Goal: Transaction & Acquisition: Purchase product/service

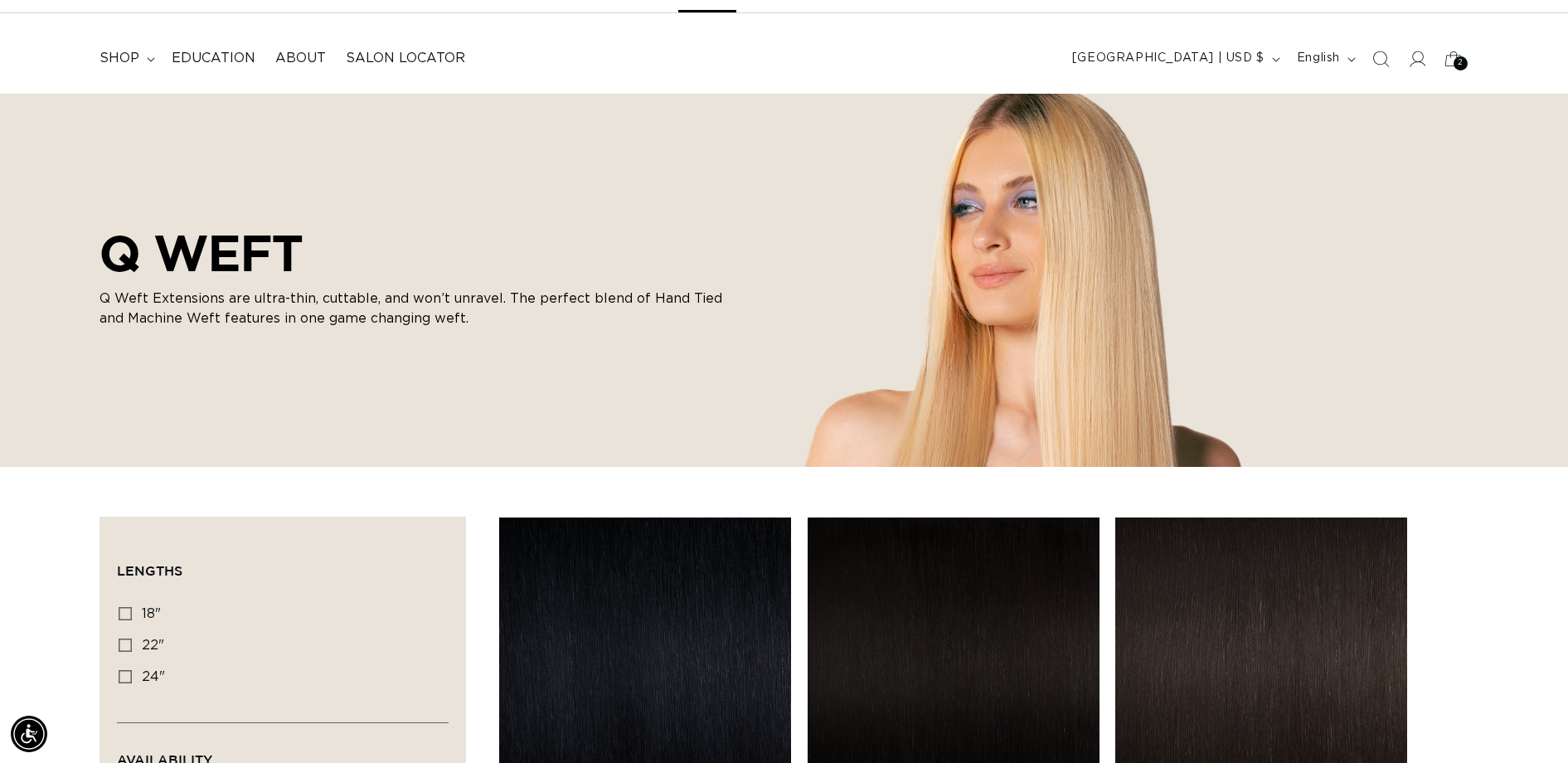
scroll to position [77, 0]
click at [128, 54] on span "shop" at bounding box center [119, 57] width 40 height 17
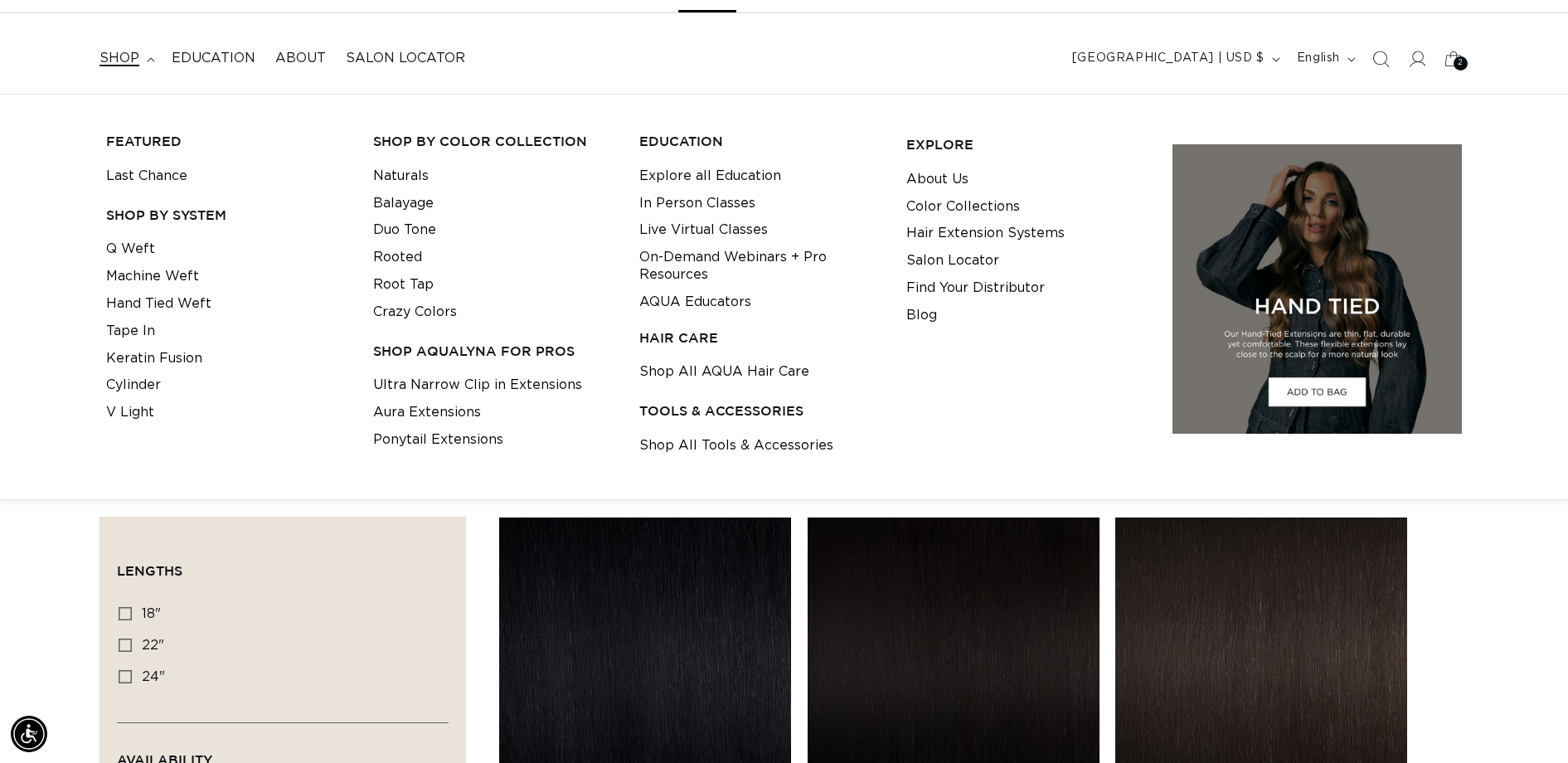
scroll to position [0, 2900]
click at [173, 278] on link "Machine Weft" at bounding box center [152, 277] width 93 height 28
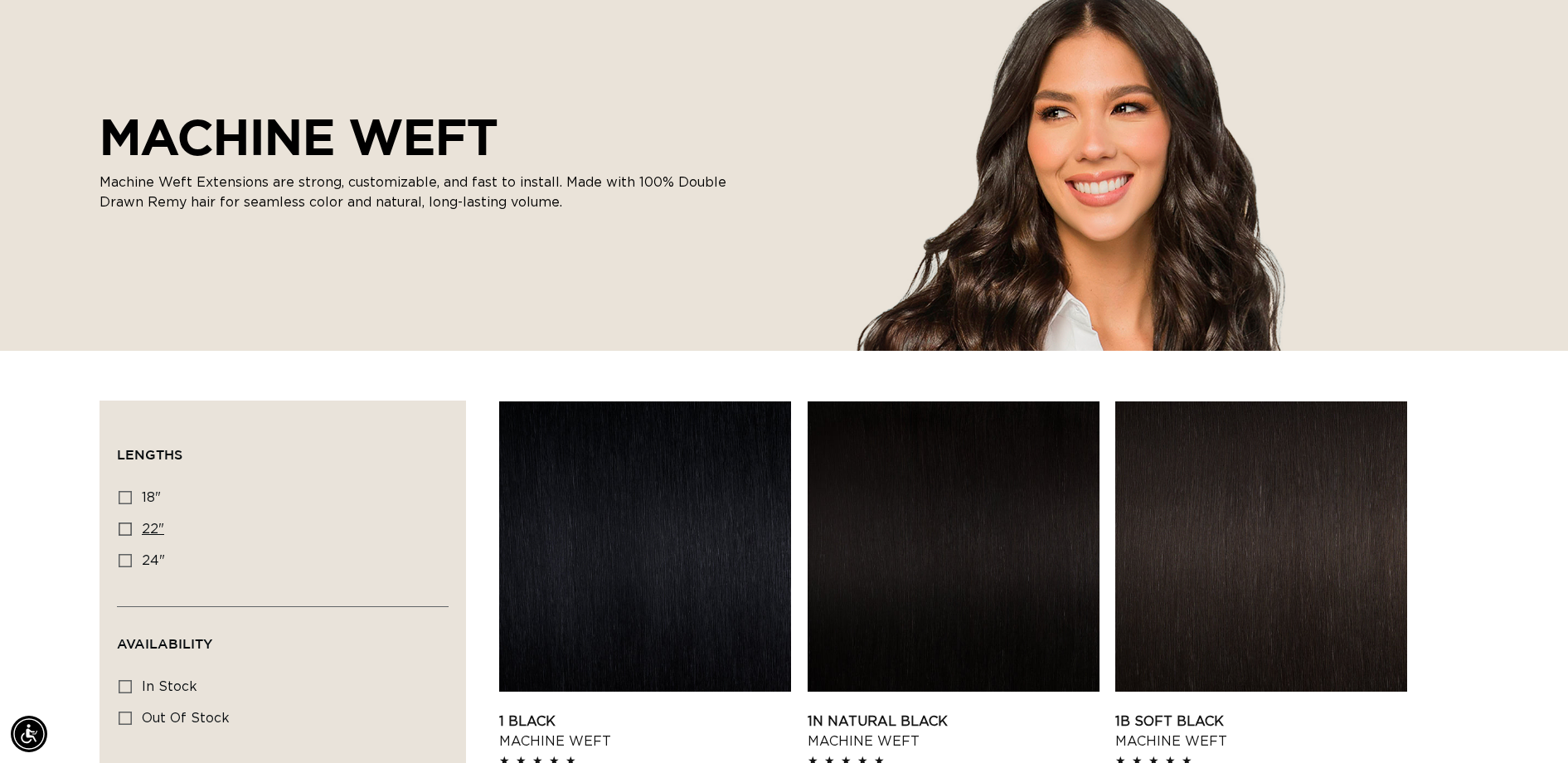
scroll to position [0, 1451]
click at [128, 533] on icon at bounding box center [125, 529] width 13 height 13
click at [128, 533] on input "22" 22" (33 products)" at bounding box center [125, 529] width 13 height 13
checkbox input "true"
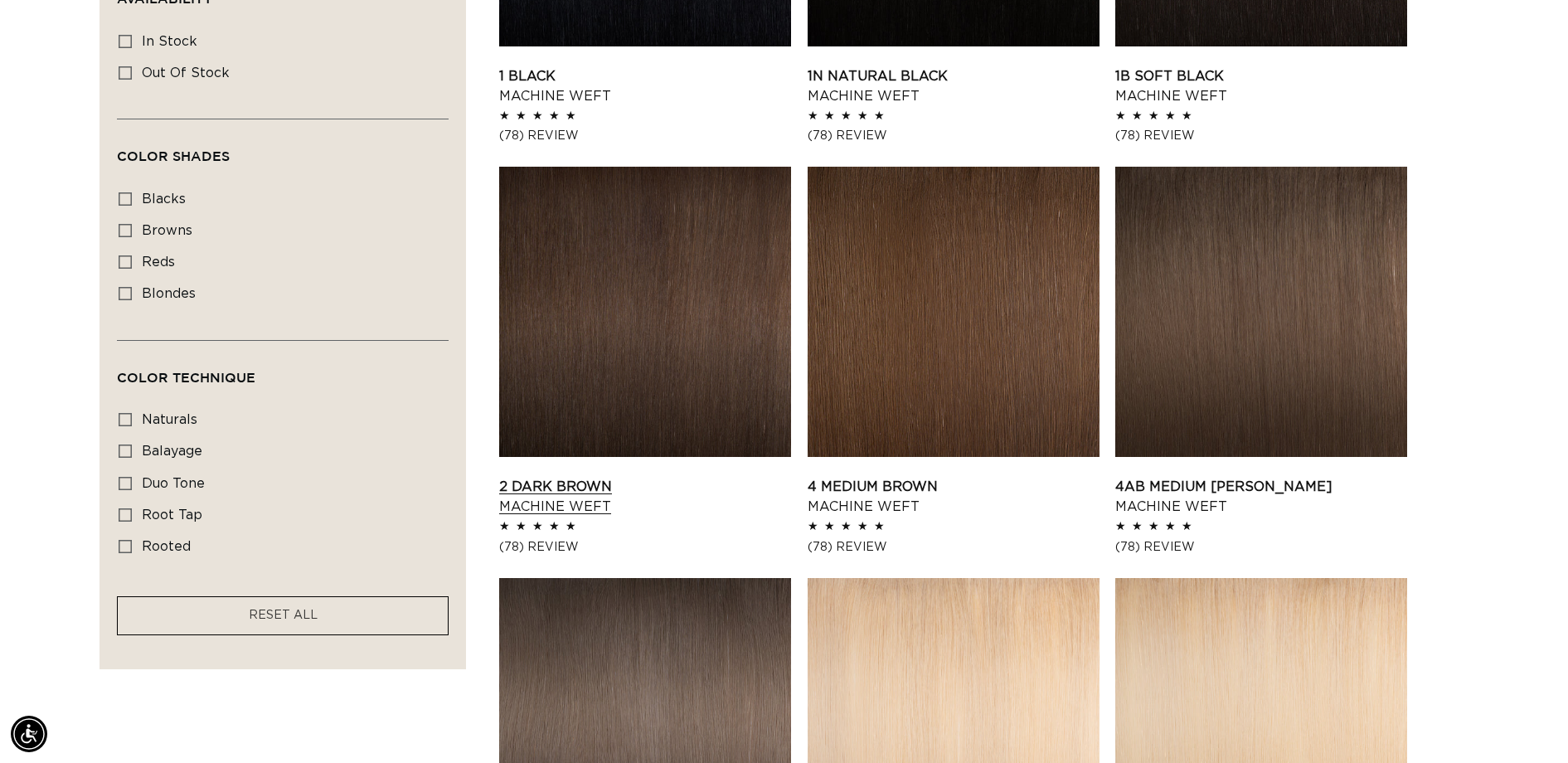
scroll to position [838, 0]
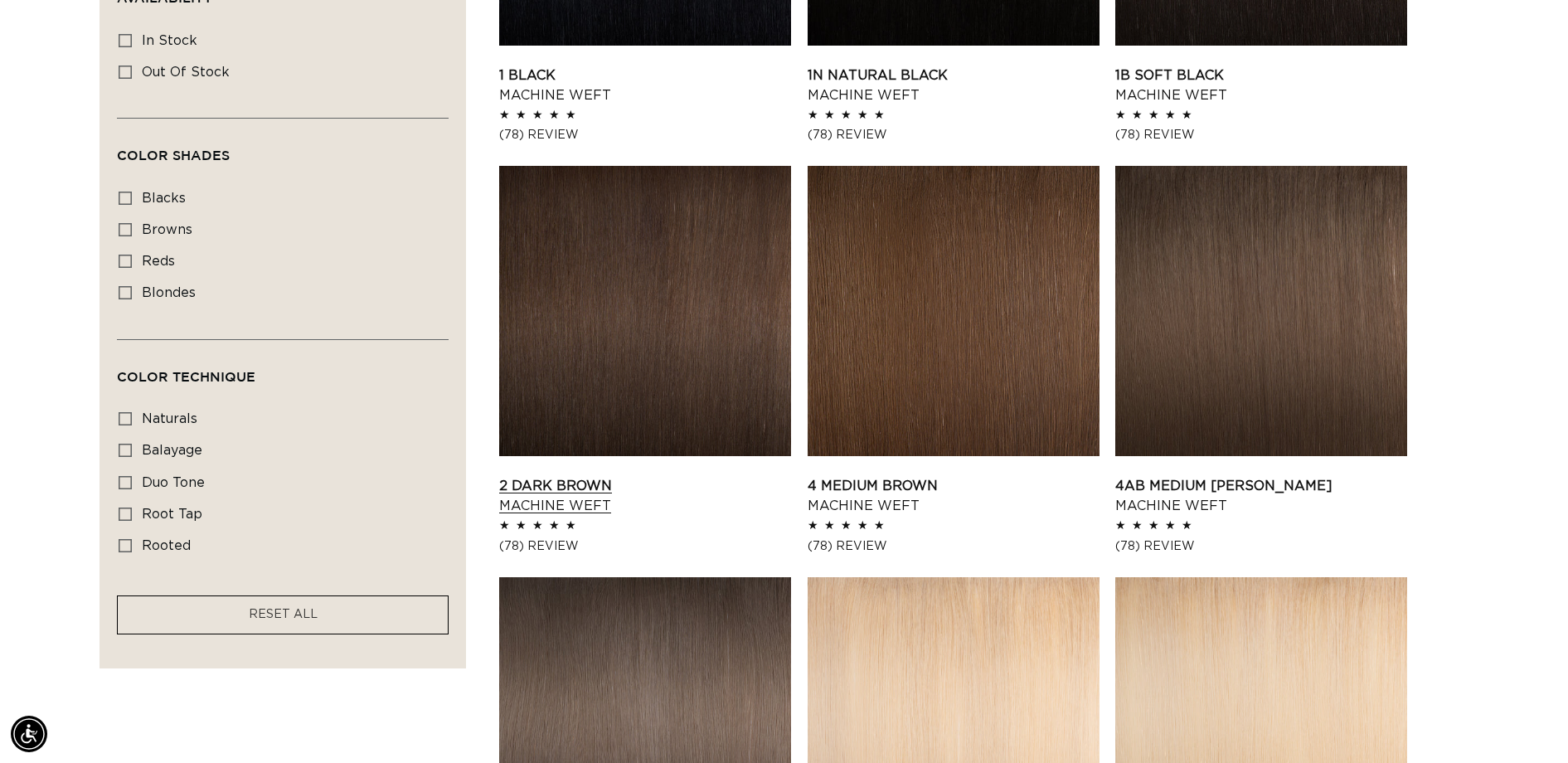
click at [648, 476] on link "2 Dark Brown Machine Weft" at bounding box center [645, 496] width 292 height 40
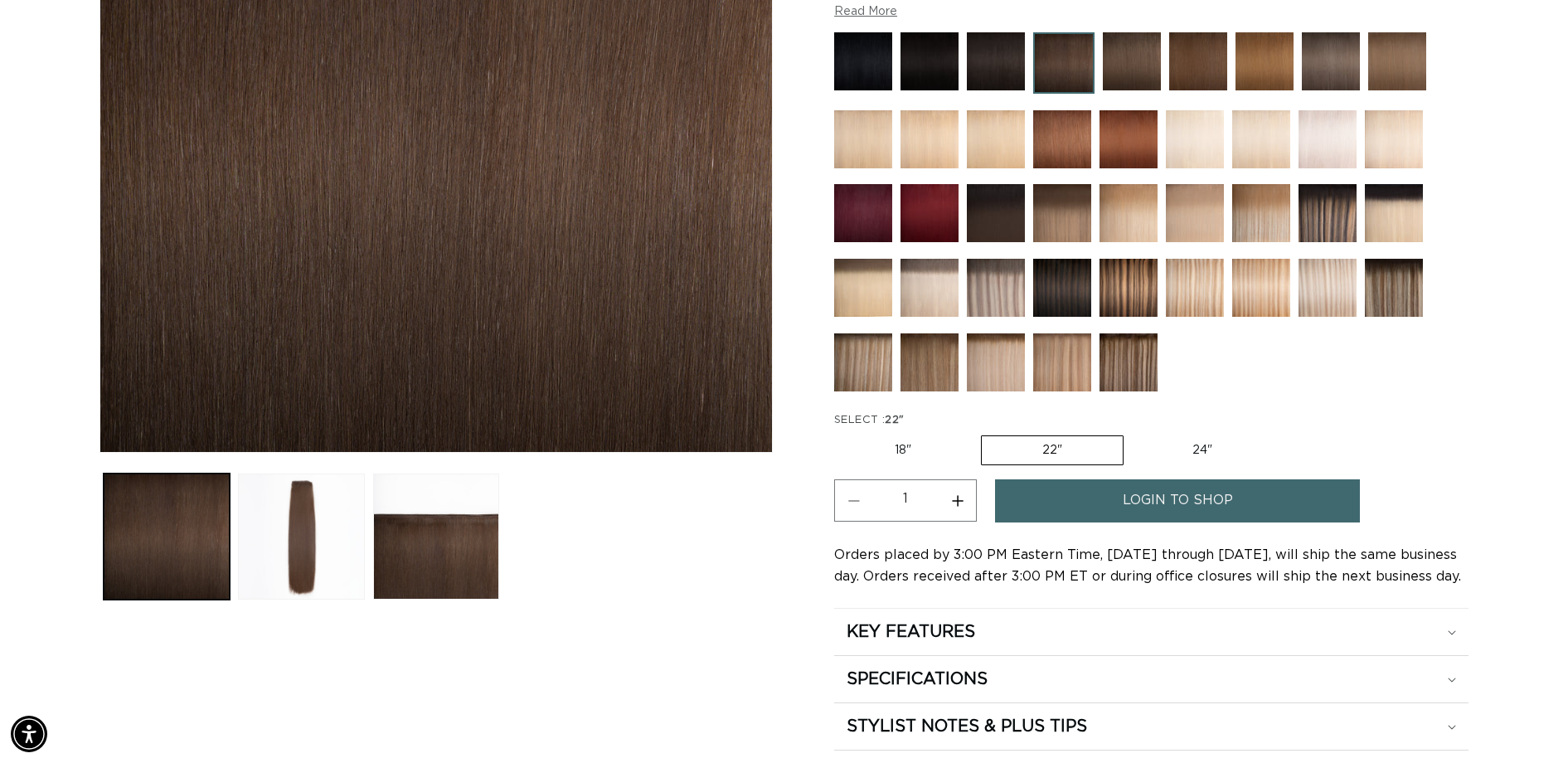
scroll to position [0, 1451]
click at [1172, 501] on span "login to shop" at bounding box center [1178, 501] width 111 height 42
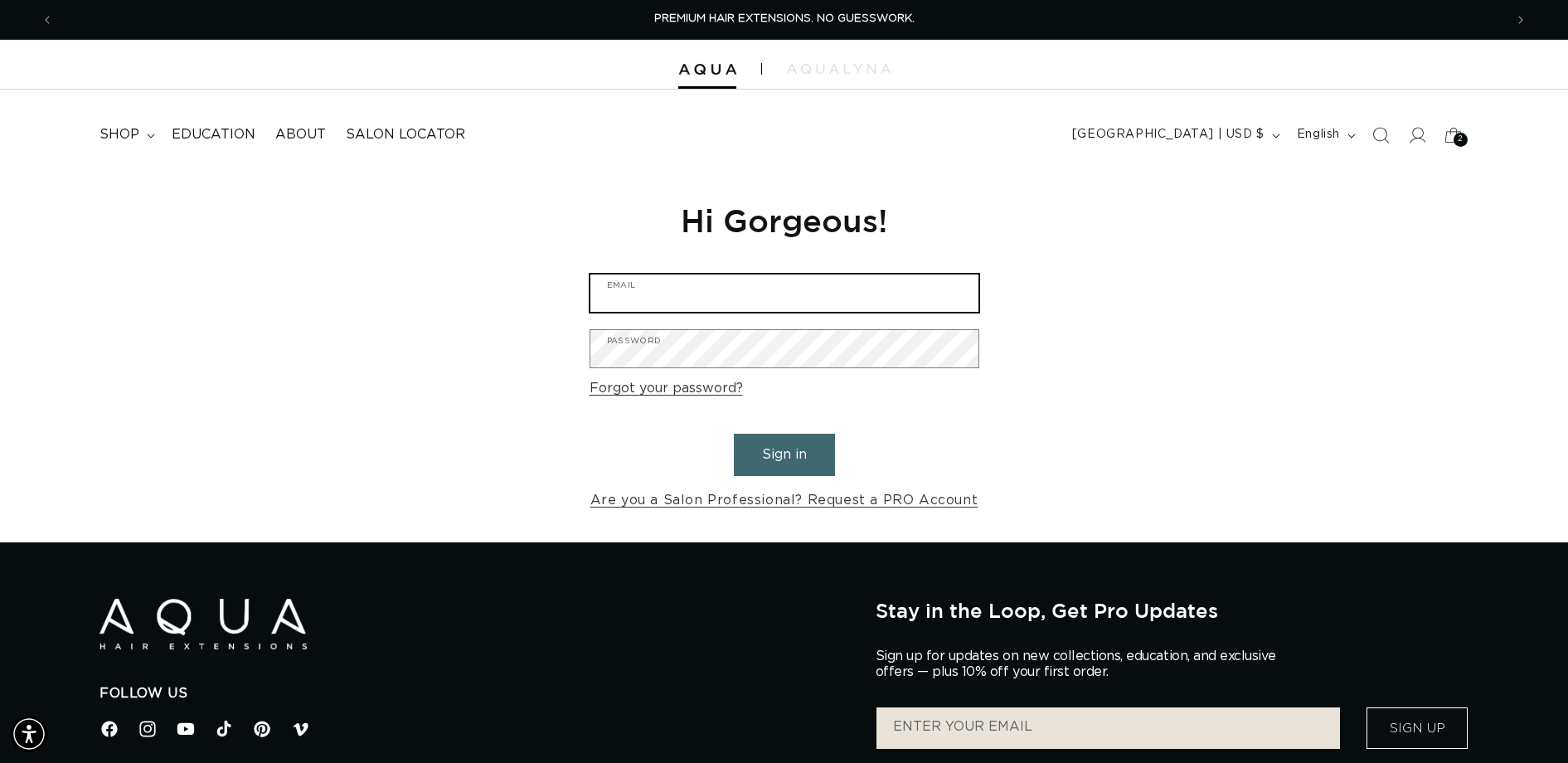
type input "legalhair81@gmail.com"
click at [802, 461] on button "Sign in" at bounding box center [784, 455] width 101 height 42
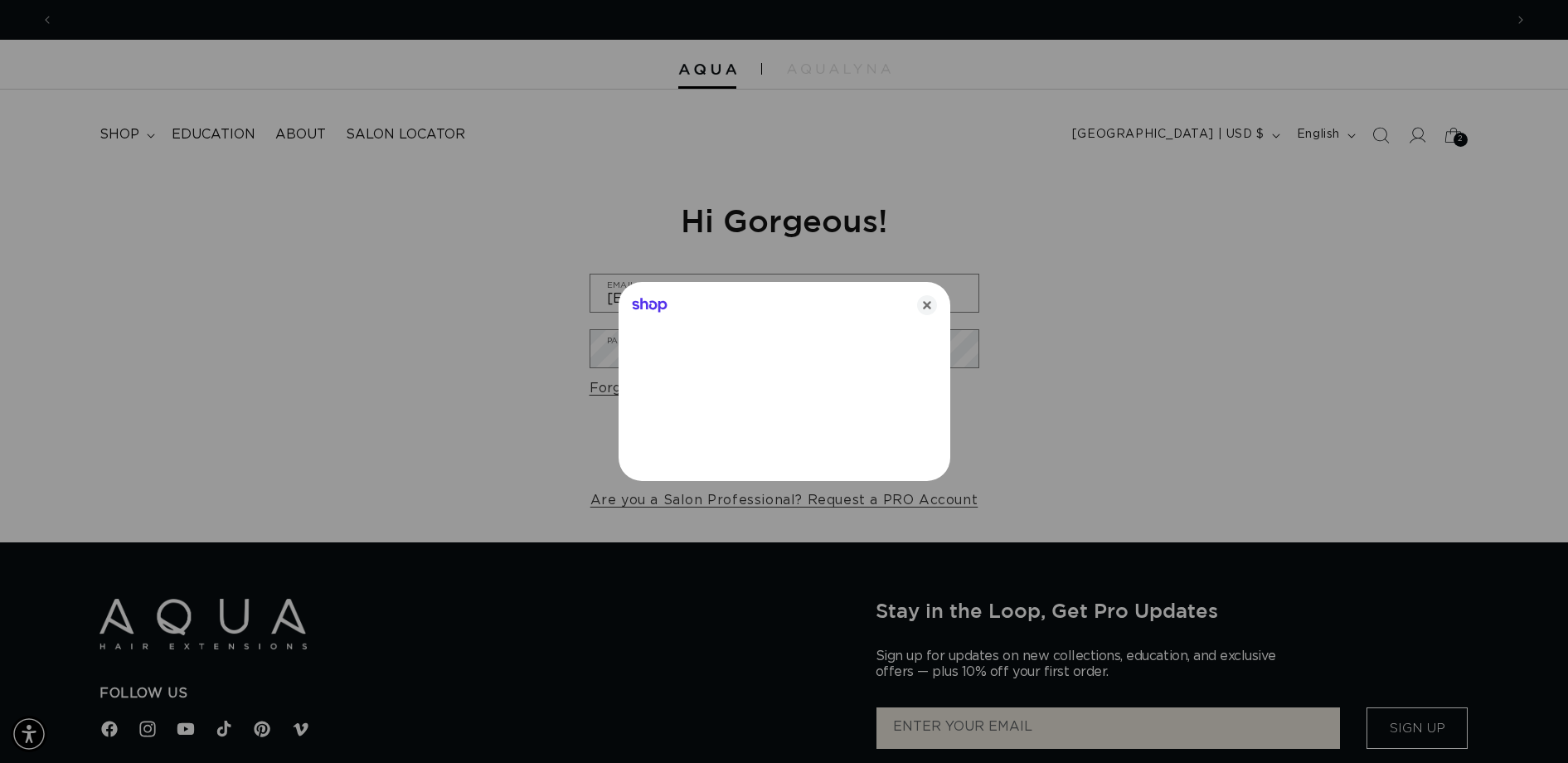
scroll to position [0, 1451]
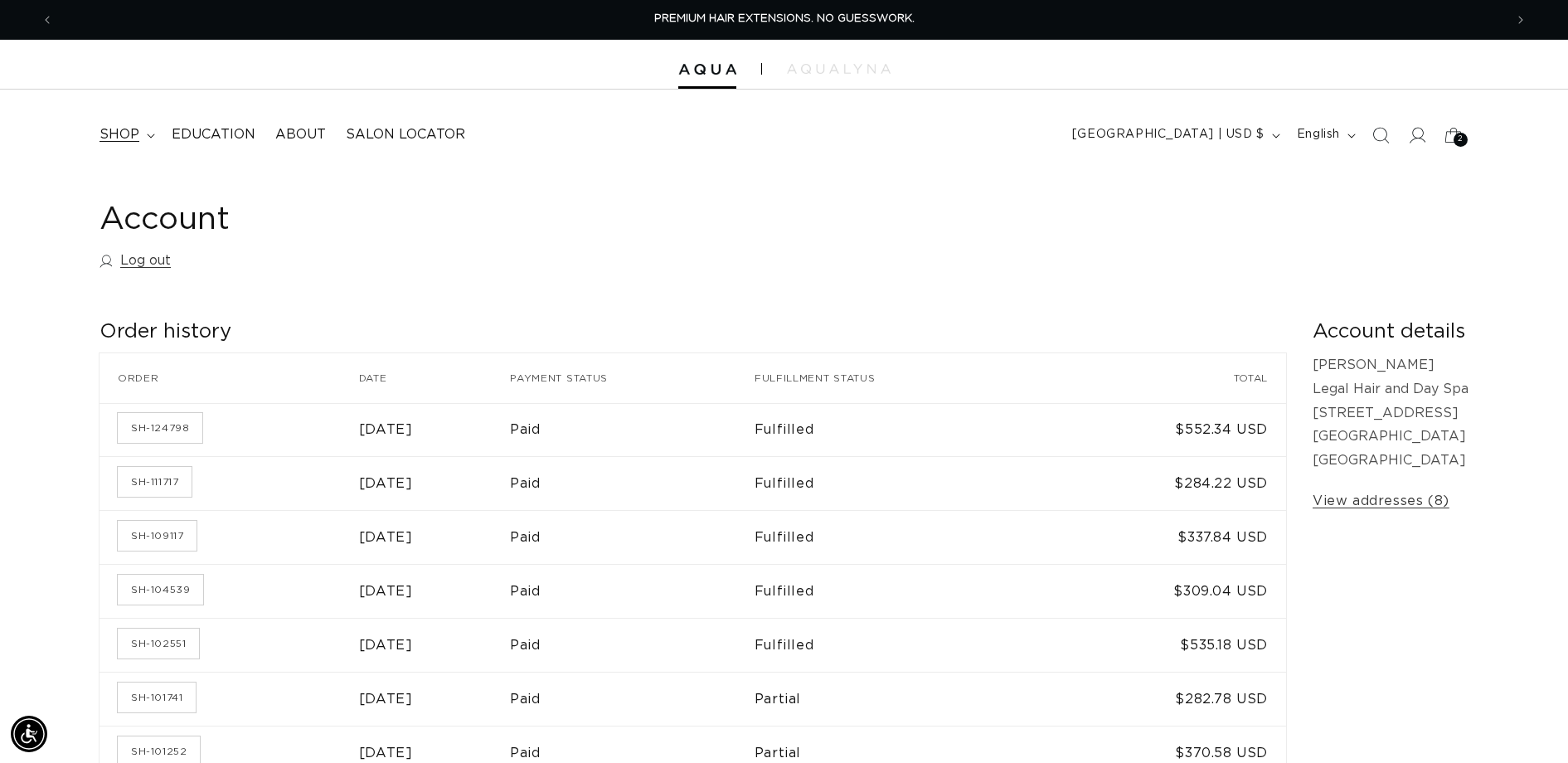
click at [112, 139] on span "shop" at bounding box center [119, 134] width 40 height 17
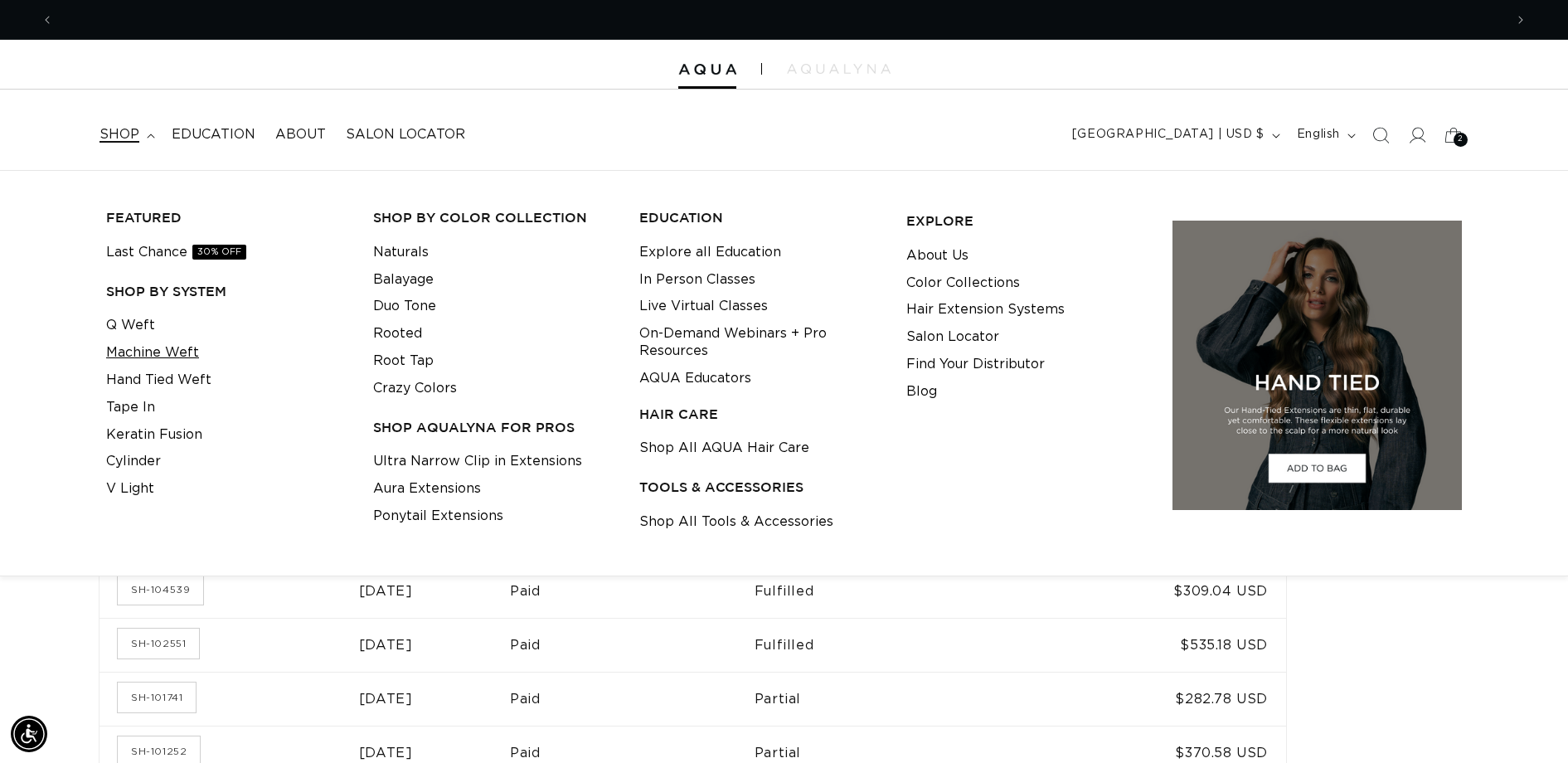
scroll to position [0, 1451]
click at [155, 362] on link "Machine Weft" at bounding box center [152, 353] width 93 height 28
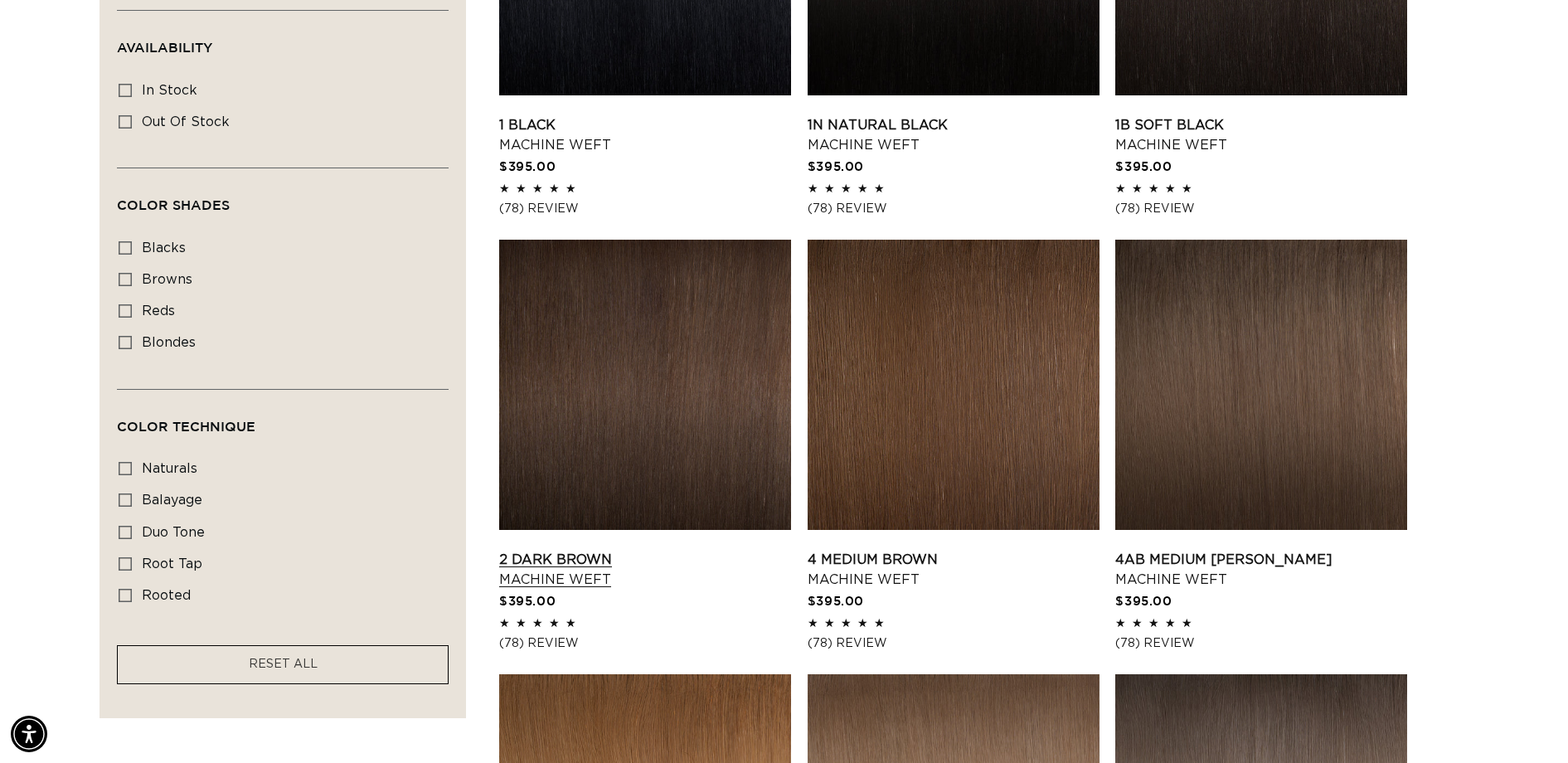
scroll to position [792, 0]
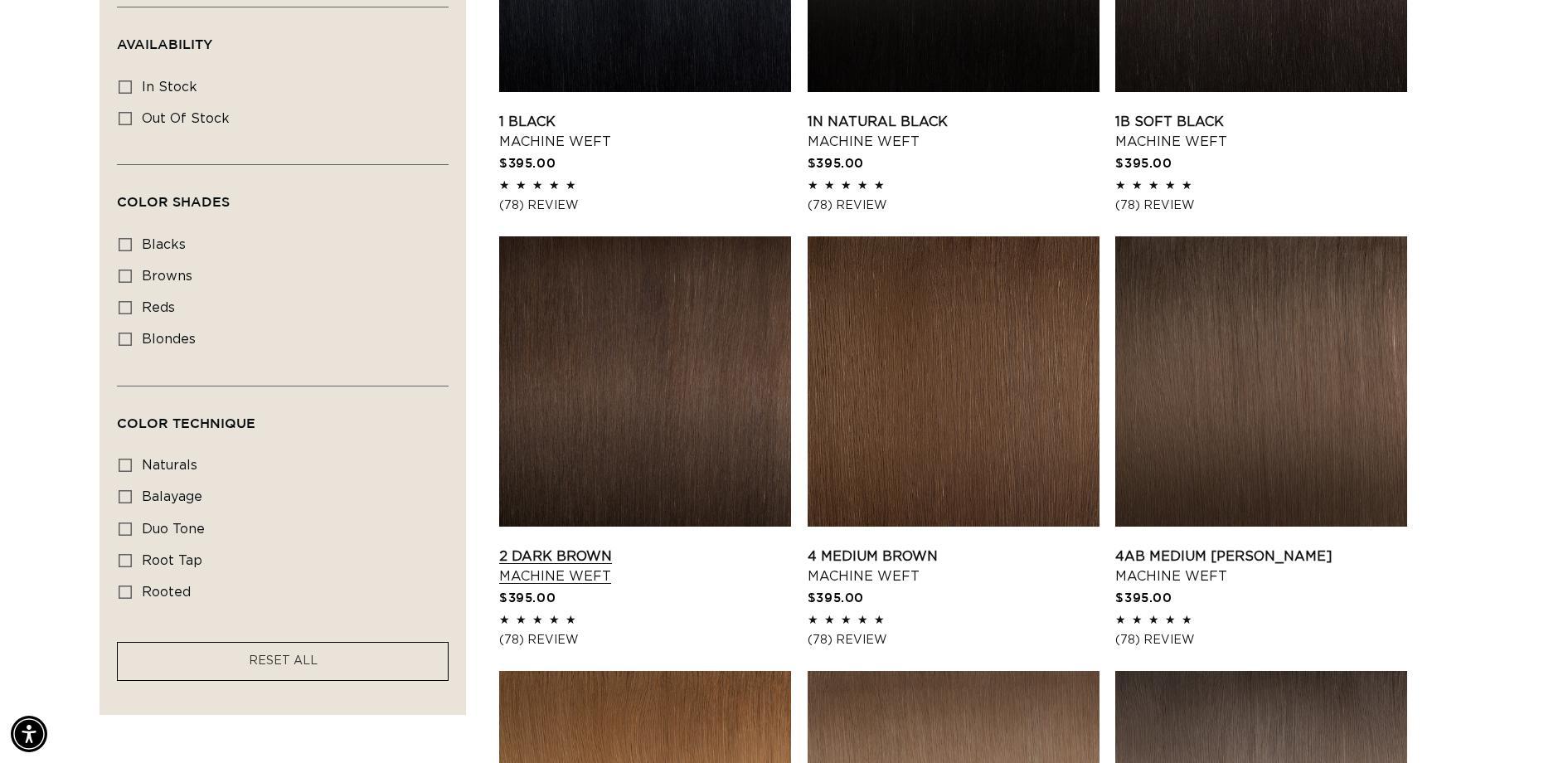
click at [681, 546] on link "2 Dark Brown Machine Weft" at bounding box center [645, 567] width 292 height 40
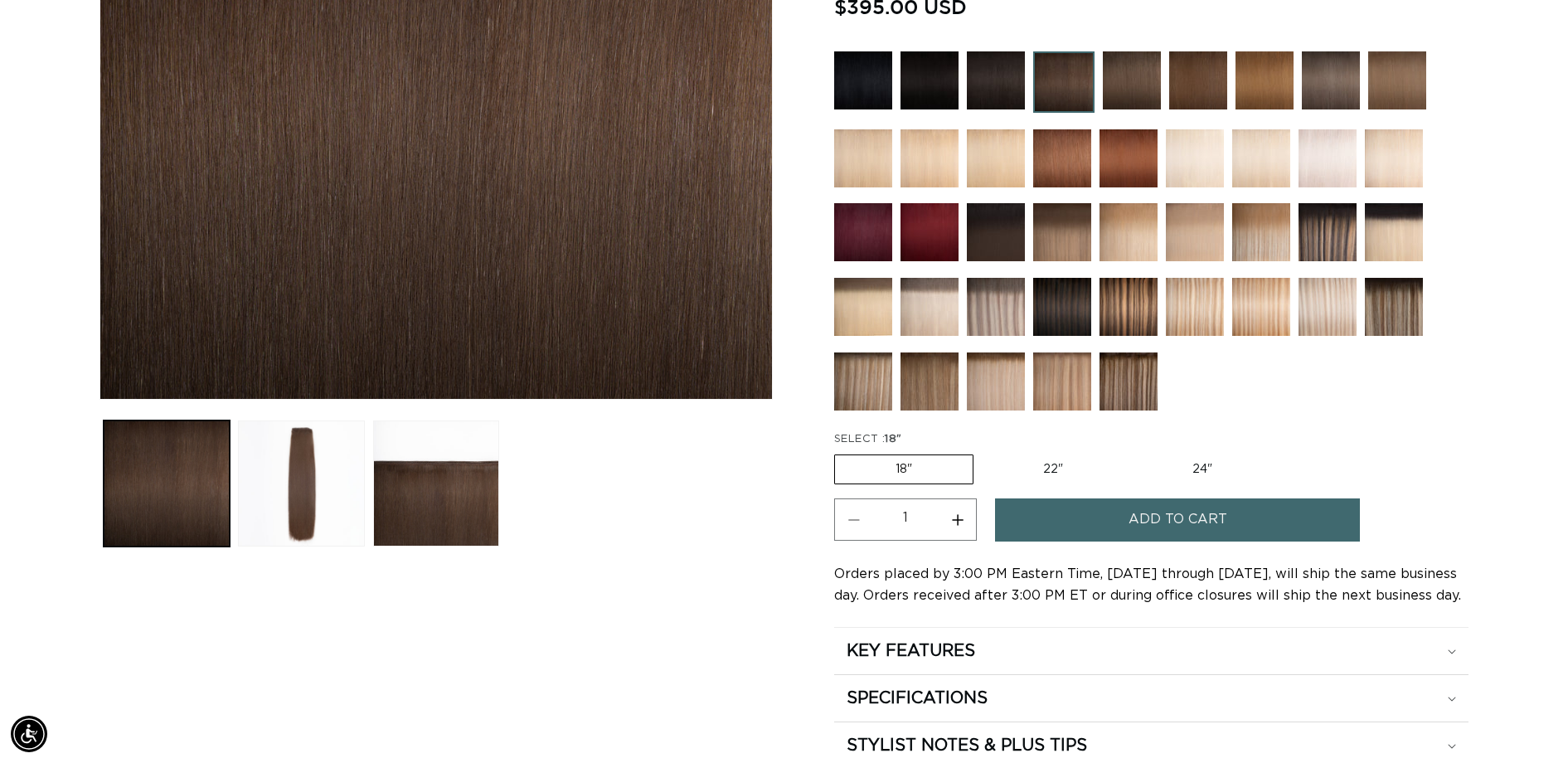
scroll to position [499, 0]
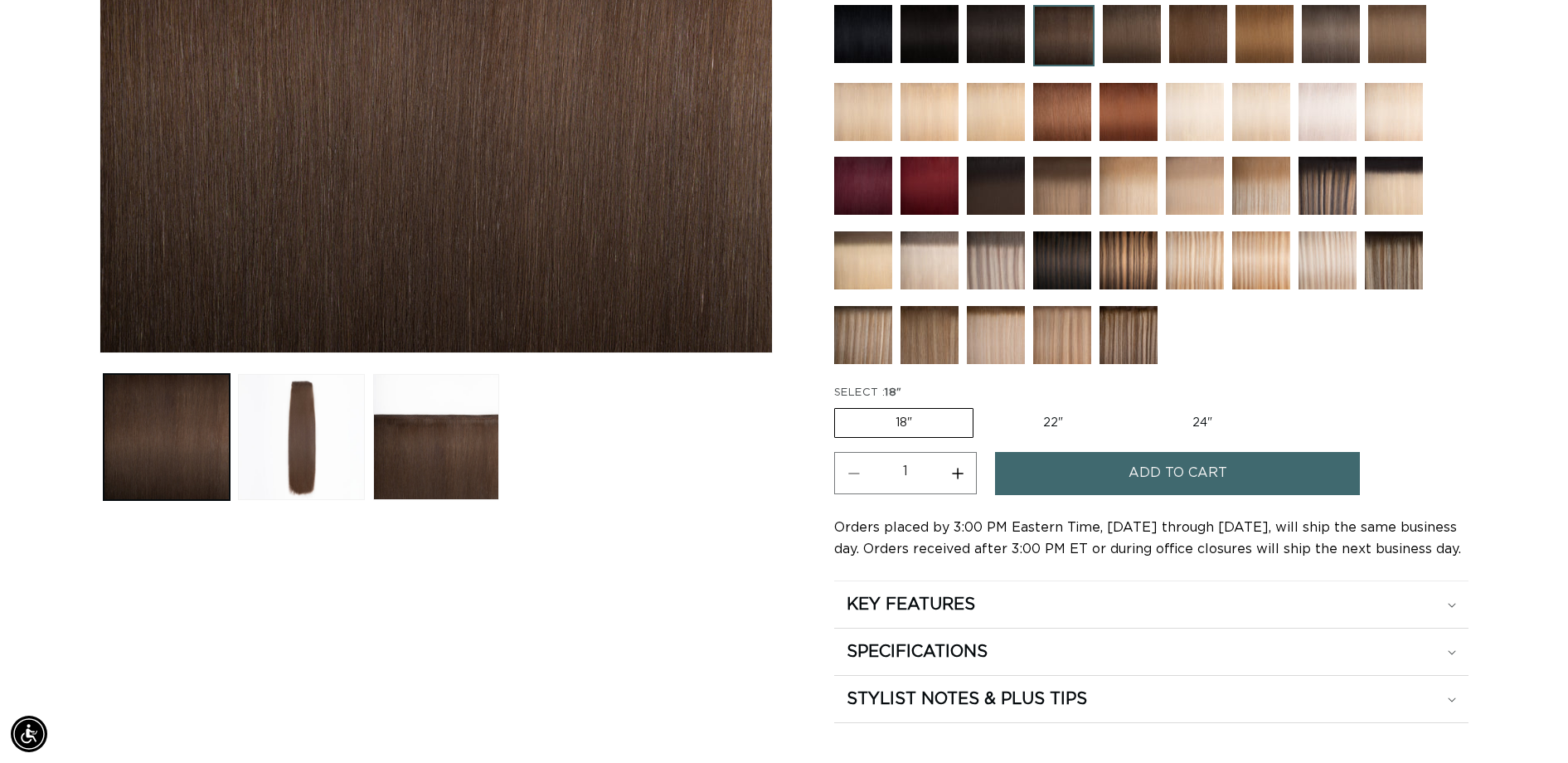
click at [1051, 419] on label "22" Variant sold out or unavailable" at bounding box center [1053, 423] width 141 height 29
click at [982, 405] on input "22" Variant sold out or unavailable" at bounding box center [981, 404] width 1 height 1
radio input "true"
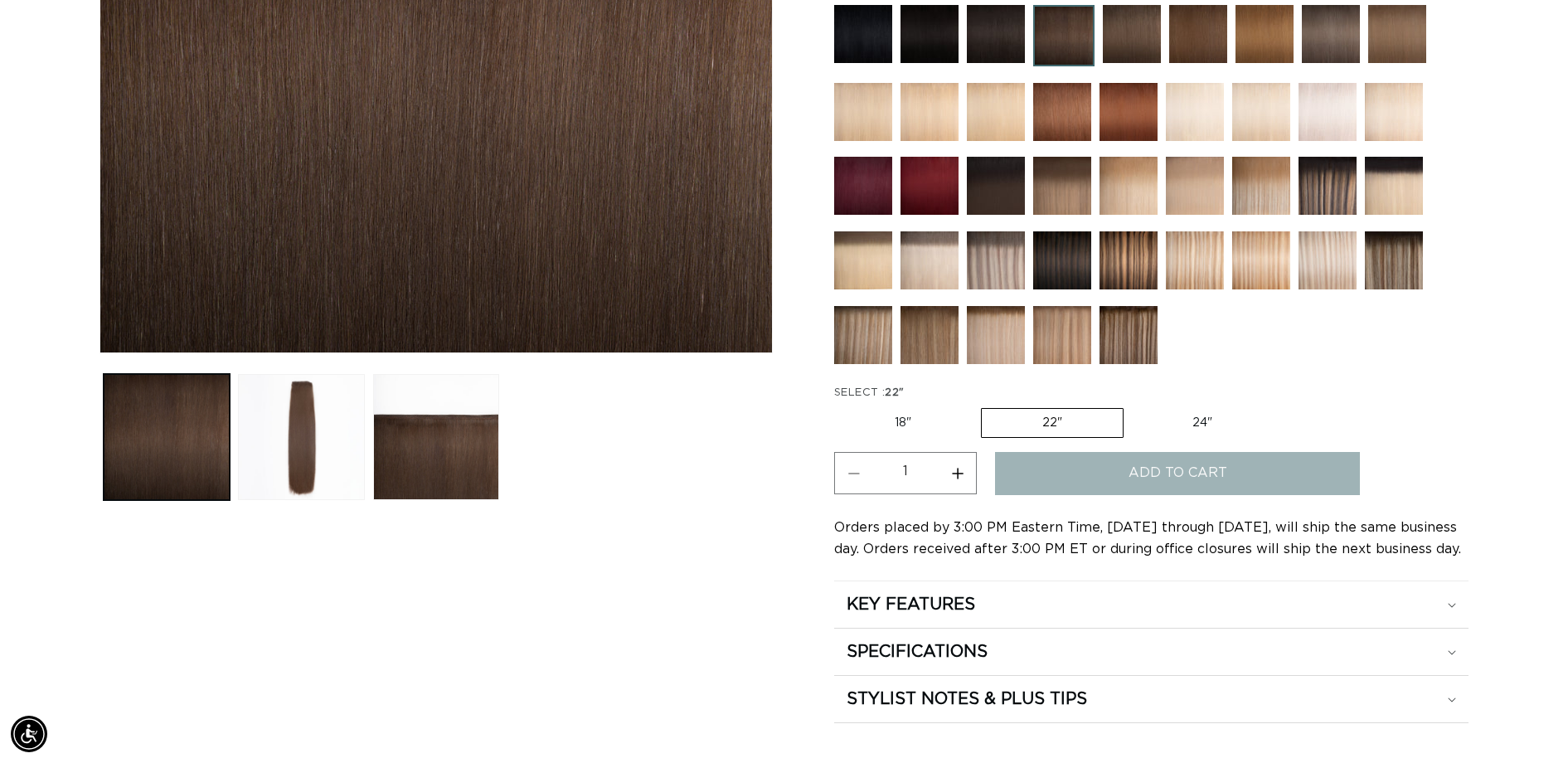
scroll to position [0, 1451]
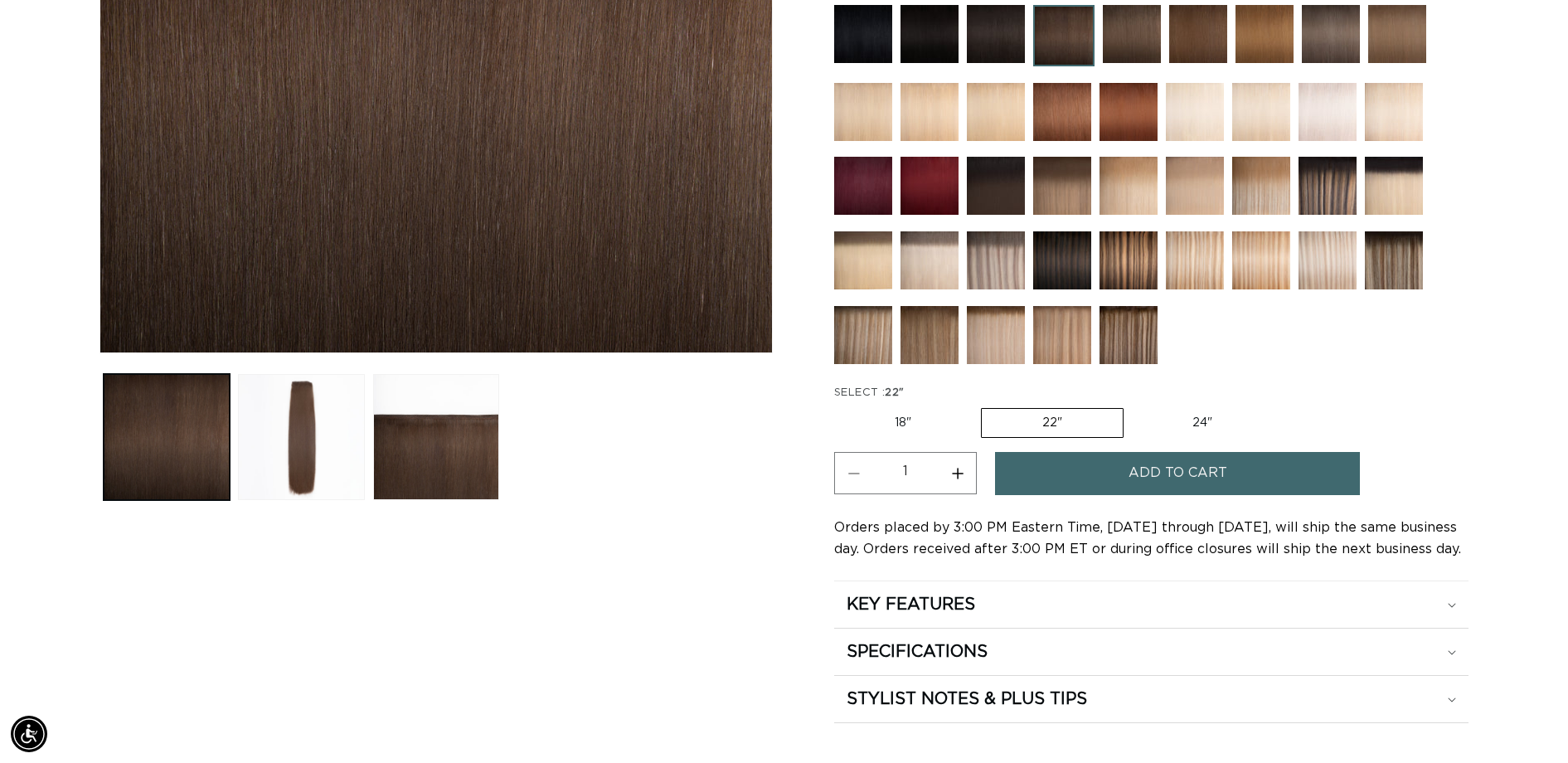
scroll to position [0, 2900]
click at [1154, 476] on span "Add to cart" at bounding box center [1177, 473] width 98 height 42
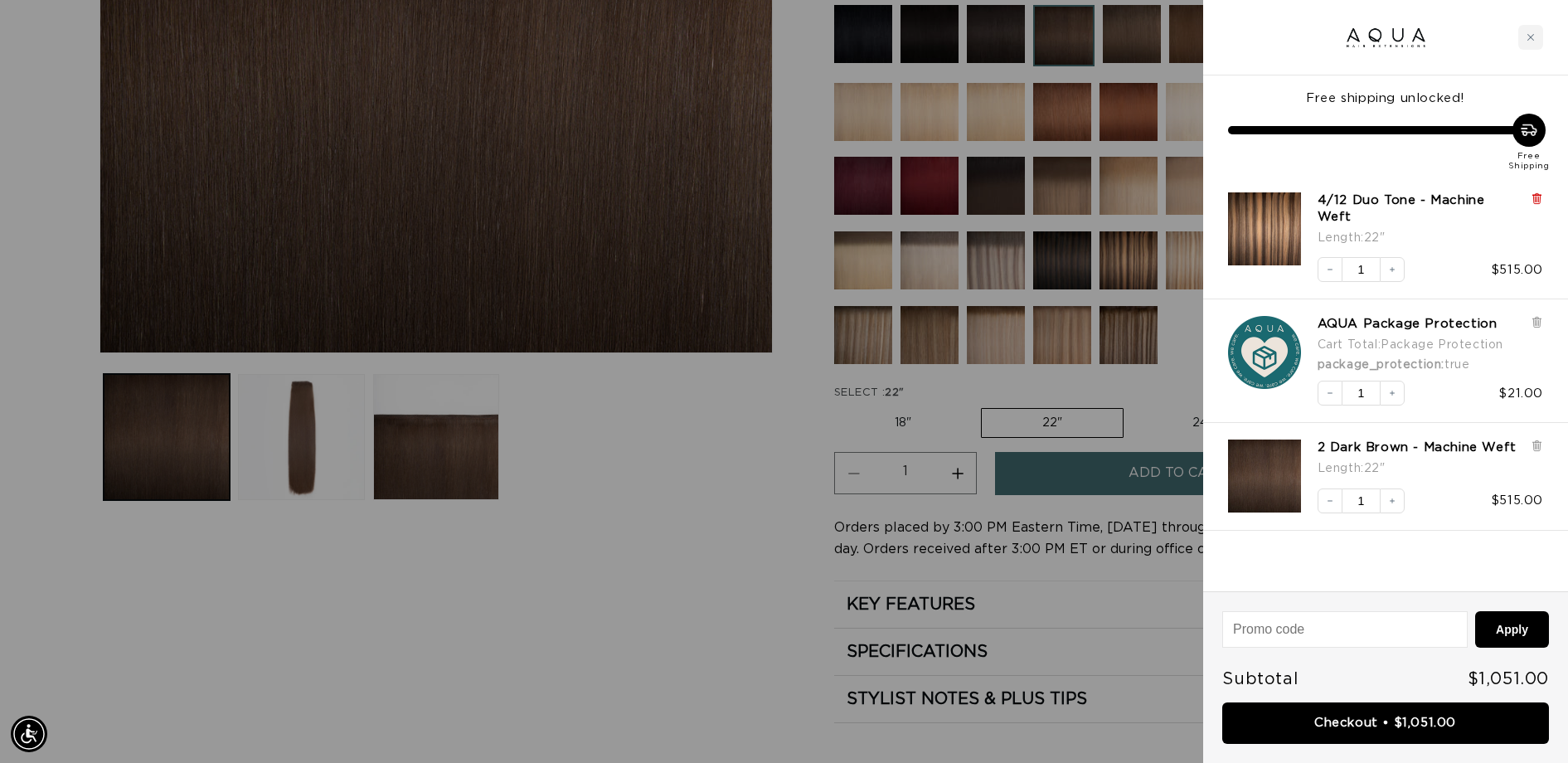
scroll to position [0, 1451]
click at [1541, 203] on icon at bounding box center [1537, 198] width 12 height 12
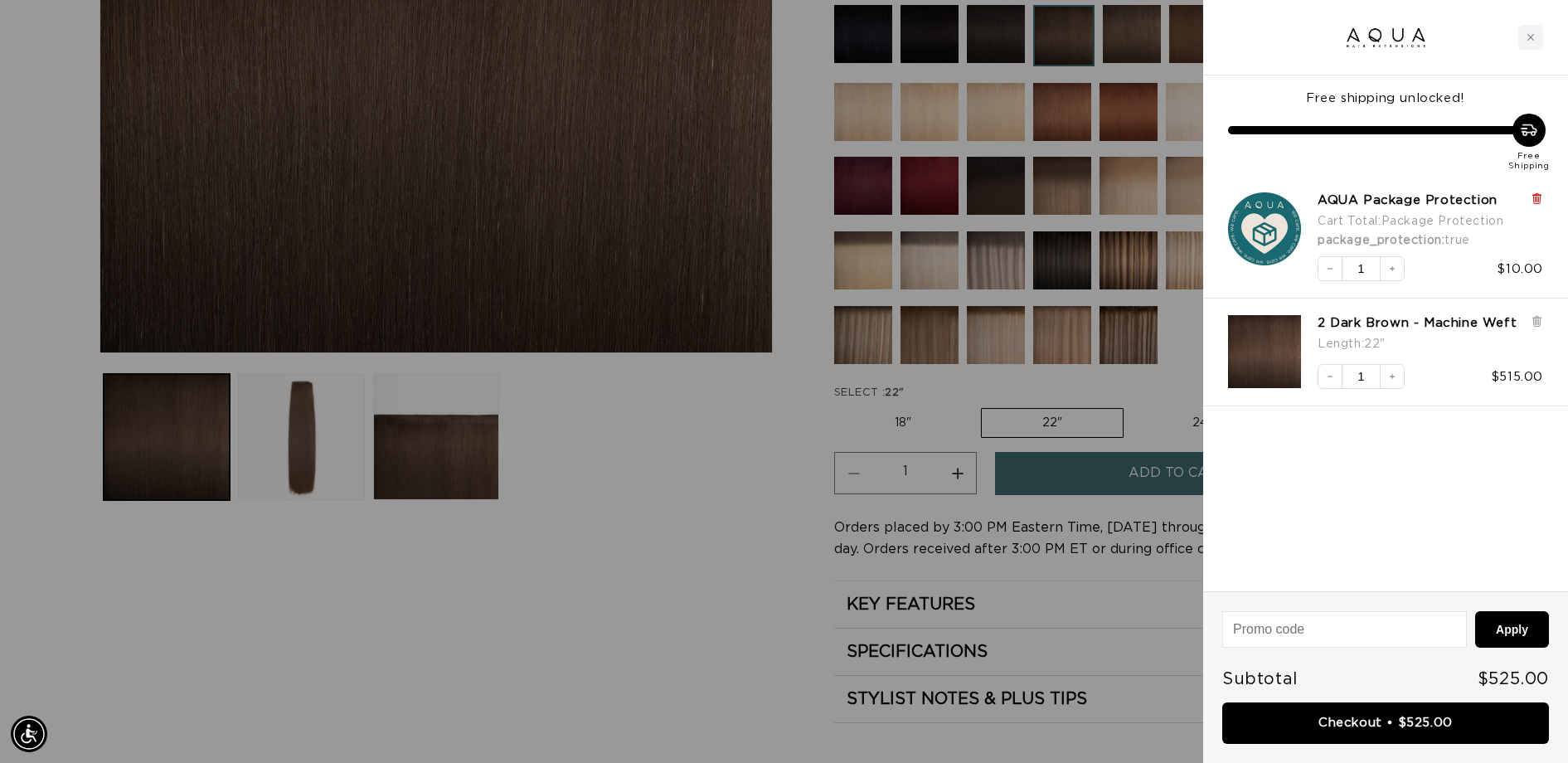
click at [1542, 195] on icon at bounding box center [1537, 198] width 12 height 12
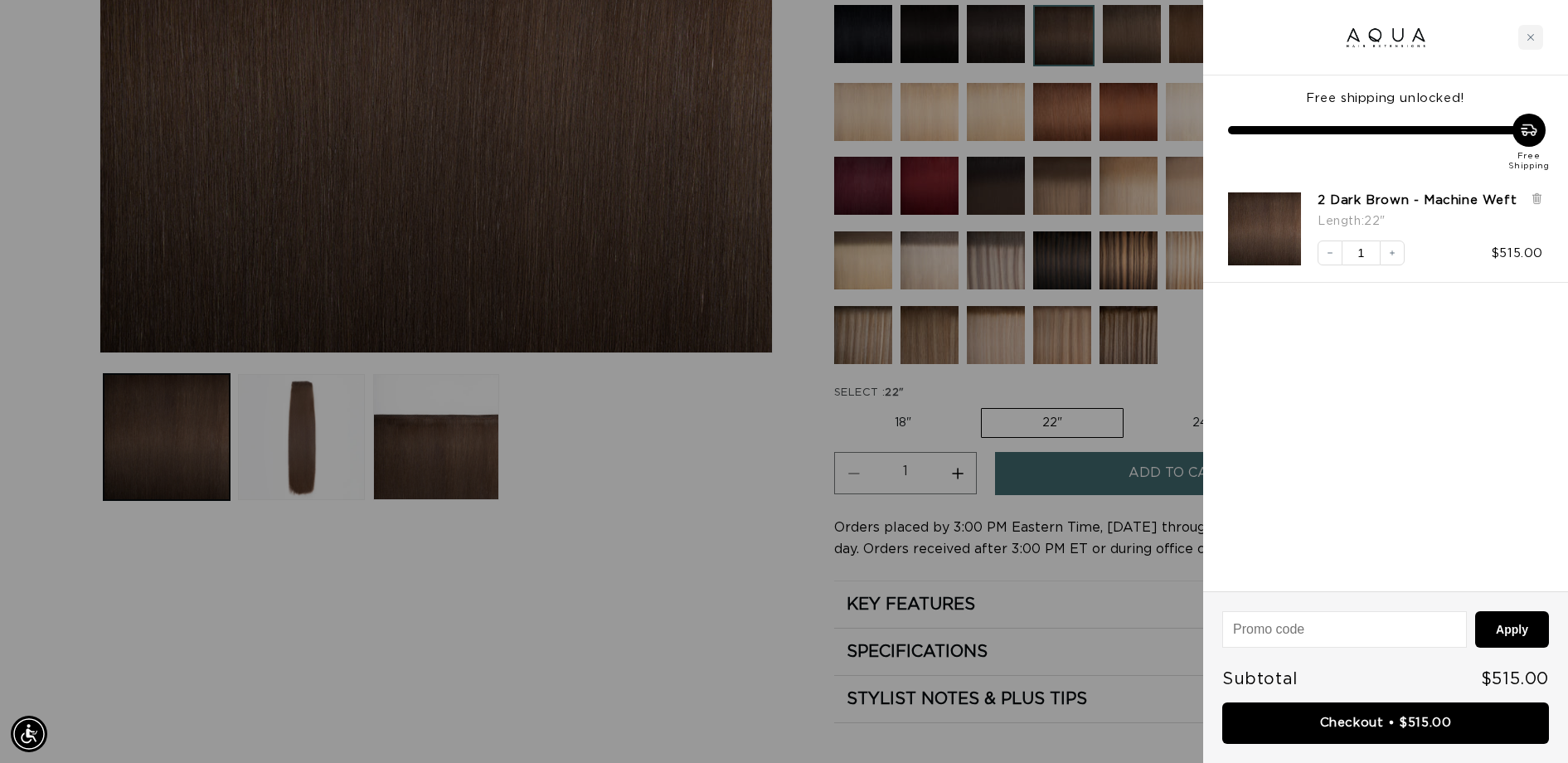
scroll to position [0, 2900]
click at [1395, 724] on link "Checkout • $515.00" at bounding box center [1386, 723] width 327 height 42
